Goal: Task Accomplishment & Management: Complete application form

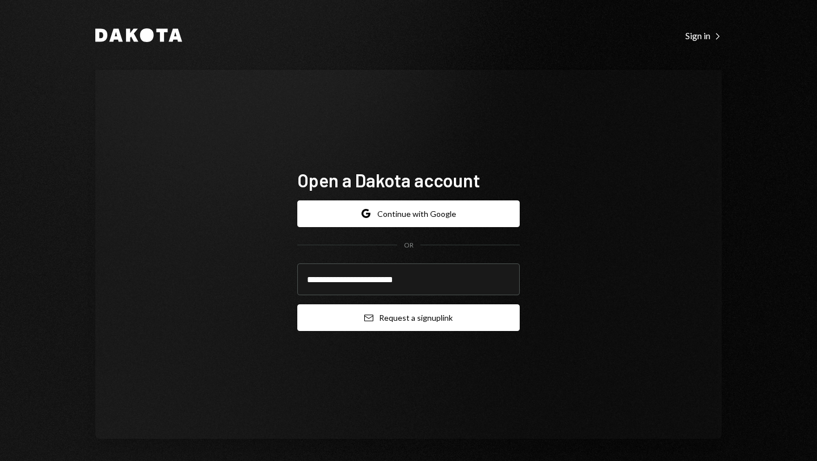
type input "**********"
click at [431, 326] on button "Email Request a sign up link" at bounding box center [408, 317] width 222 height 27
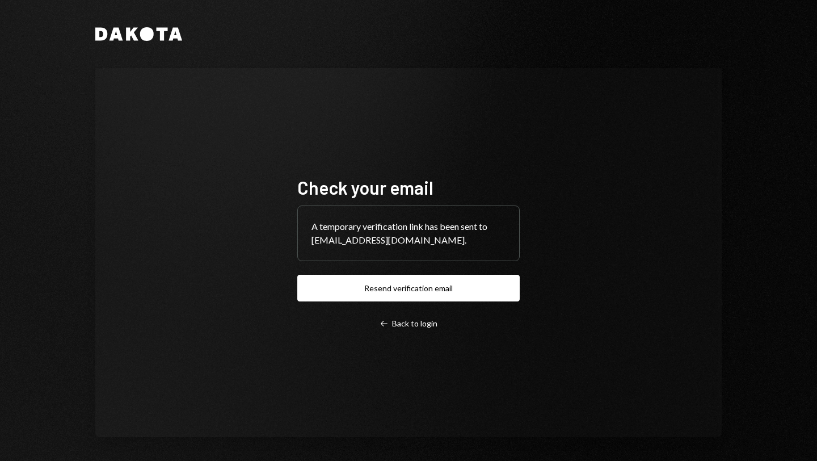
click at [429, 243] on div "A temporary verification link has been sent to sales@angstromdesigns.org." at bounding box center [408, 233] width 221 height 54
click at [383, 224] on div "A temporary verification link has been sent to sales@angstromdesigns.org." at bounding box center [408, 233] width 221 height 54
click at [380, 233] on div "A temporary verification link has been sent to sales@angstromdesigns.org." at bounding box center [408, 233] width 221 height 54
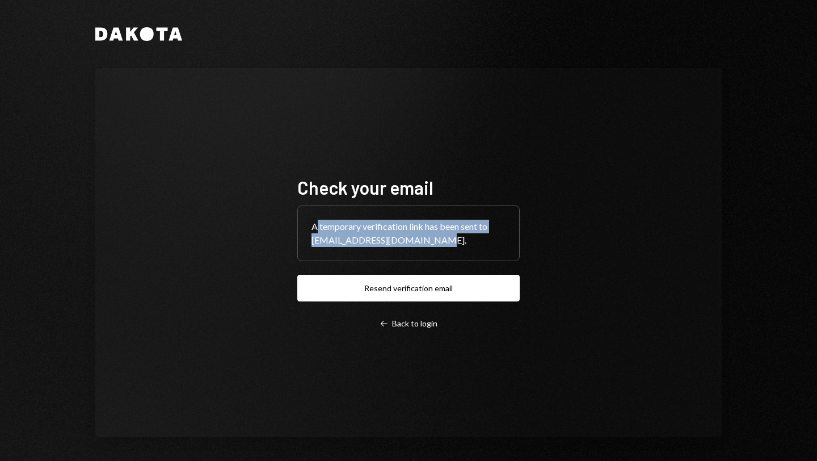
drag, startPoint x: 426, startPoint y: 239, endPoint x: 314, endPoint y: 220, distance: 112.9
click at [314, 220] on div "A temporary verification link has been sent to sales@angstromdesigns.org." at bounding box center [408, 233] width 221 height 54
click at [342, 232] on div "A temporary verification link has been sent to sales@angstromdesigns.org." at bounding box center [408, 233] width 221 height 54
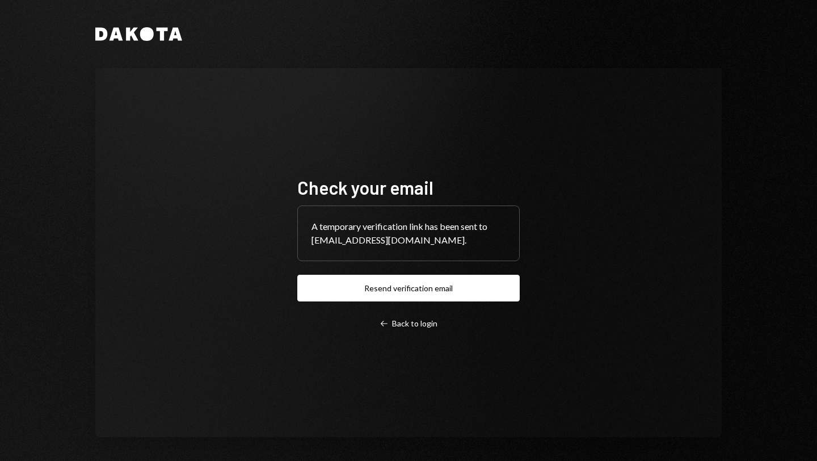
click at [435, 242] on div "A temporary verification link has been sent to sales@angstromdesigns.org." at bounding box center [408, 233] width 221 height 54
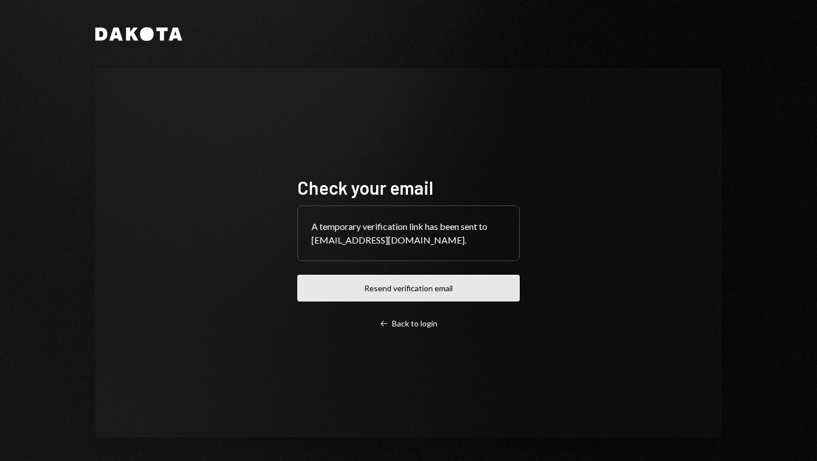
click at [418, 294] on button "Resend verification email" at bounding box center [408, 288] width 222 height 27
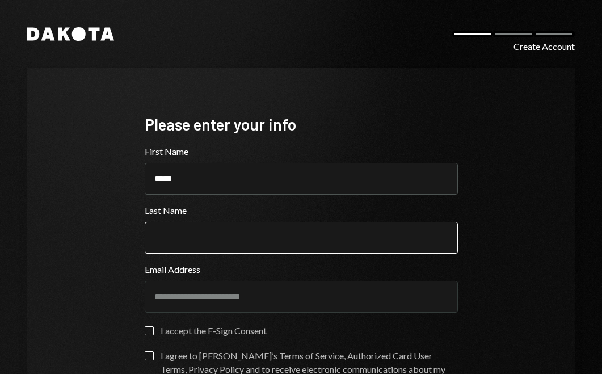
type input "*****"
click at [204, 240] on input "Last Name" at bounding box center [301, 238] width 313 height 32
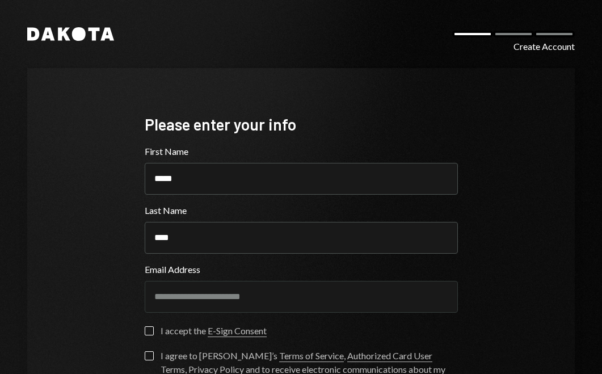
type input "****"
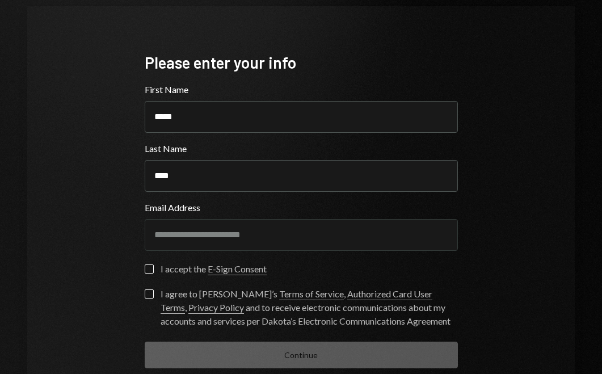
scroll to position [61, 0]
click at [150, 268] on label "I accept the E-Sign Consent" at bounding box center [206, 270] width 122 height 11
click at [150, 268] on button "I accept the E-Sign Consent" at bounding box center [149, 269] width 9 height 9
click at [148, 291] on button "I agree to Dakota’s Terms of Service , Authorized Card User Terms , Privacy Pol…" at bounding box center [149, 294] width 9 height 9
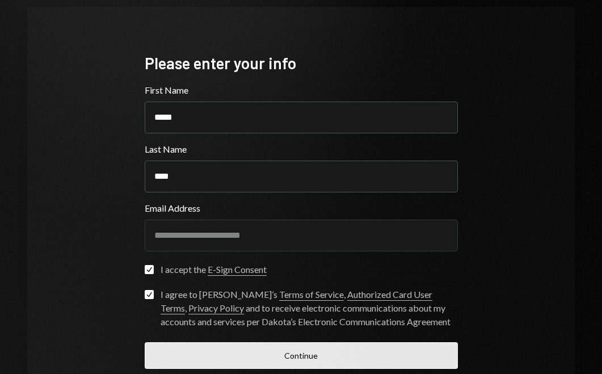
click at [241, 362] on button "Continue" at bounding box center [301, 355] width 313 height 27
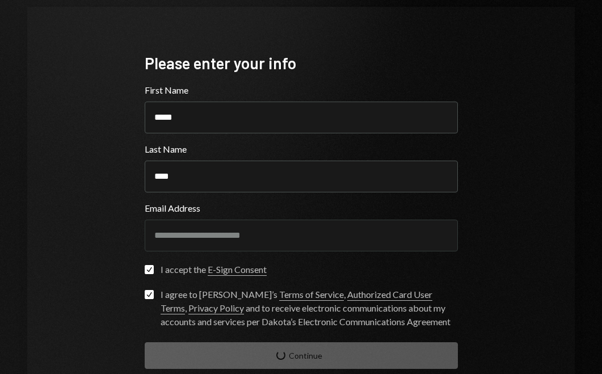
scroll to position [20, 0]
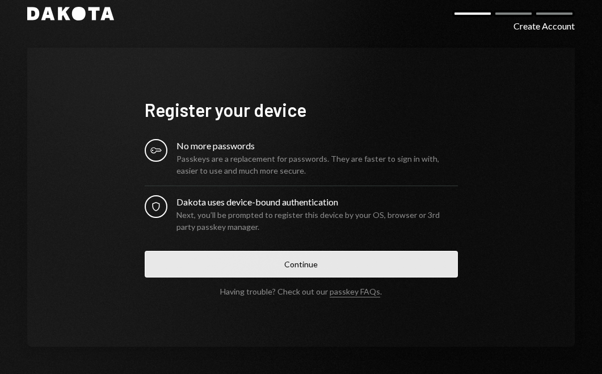
click at [266, 270] on button "Continue" at bounding box center [301, 264] width 313 height 27
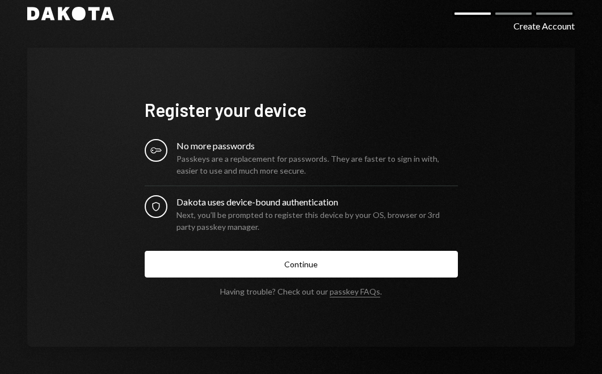
click at [262, 215] on div "Next, you’ll be prompted to register this device by your OS, browser or 3rd par…" at bounding box center [316, 221] width 281 height 24
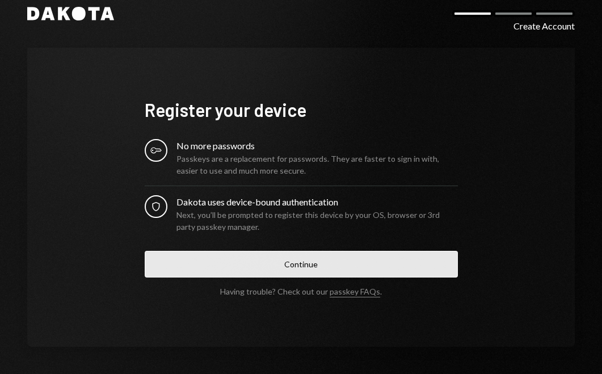
click at [268, 262] on button "Continue" at bounding box center [301, 264] width 313 height 27
click at [289, 263] on button "Continue" at bounding box center [301, 264] width 313 height 27
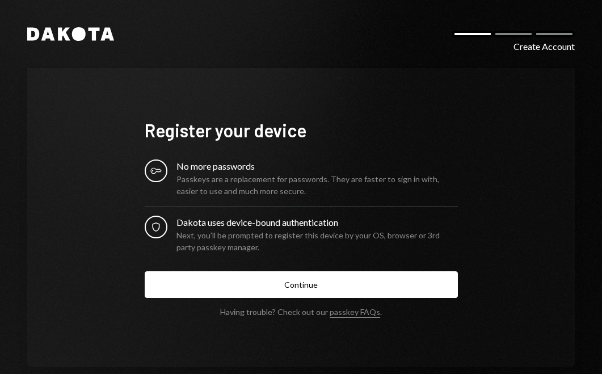
click at [236, 239] on div "Next, you’ll be prompted to register this device by your OS, browser or 3rd par…" at bounding box center [316, 241] width 281 height 24
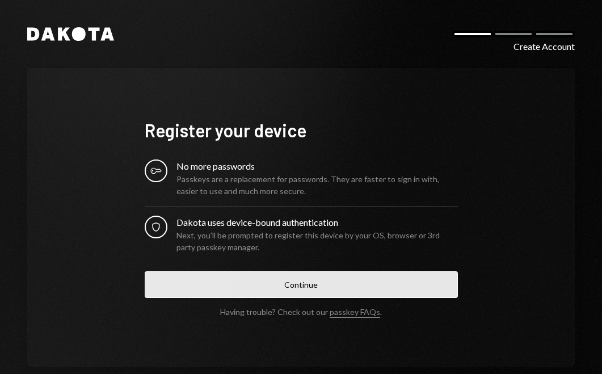
click at [251, 285] on button "Continue" at bounding box center [301, 284] width 313 height 27
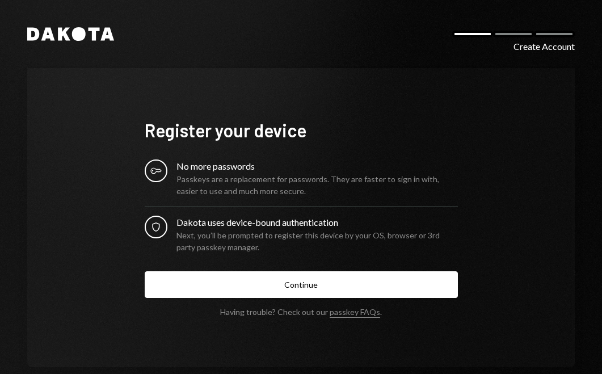
click at [246, 222] on div "Dakota uses device-bound authentication" at bounding box center [316, 223] width 281 height 14
click at [242, 163] on div "No more passwords" at bounding box center [316, 166] width 281 height 14
click at [49, 29] on icon at bounding box center [48, 34] width 14 height 13
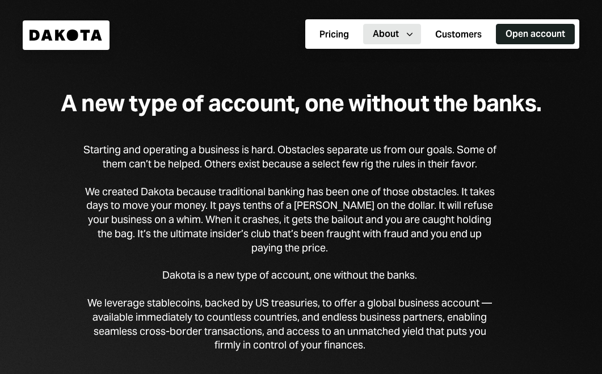
click at [536, 39] on button "Open account" at bounding box center [535, 34] width 79 height 20
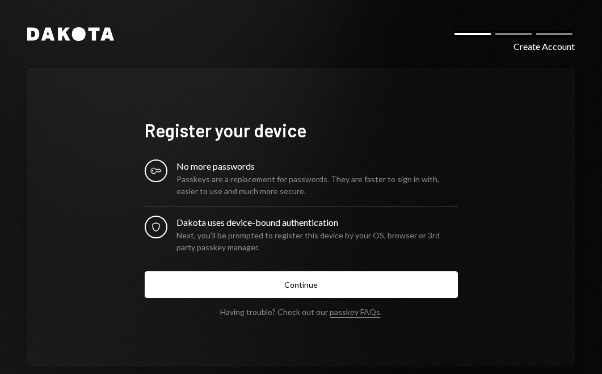
click at [162, 175] on div "Key" at bounding box center [156, 170] width 23 height 23
click at [161, 234] on div "Security Dakota uses device-bound authentication Next, you’ll be prompted to re…" at bounding box center [301, 234] width 313 height 37
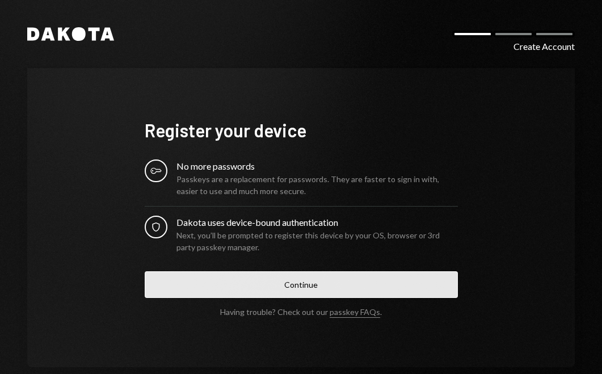
click at [320, 291] on button "Continue" at bounding box center [301, 284] width 313 height 27
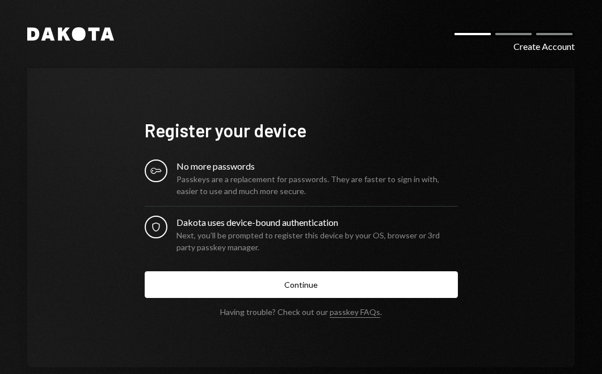
click at [390, 51] on div "Dakota Create Account Register your device Key No more passwords Passkeys are a…" at bounding box center [301, 197] width 602 height 394
